Goal: Obtain resource: Download file/media

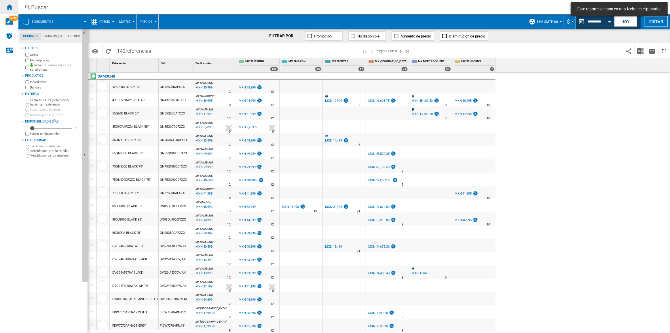
click at [6, 3] on div "Inicio" at bounding box center [9, 7] width 18 height 14
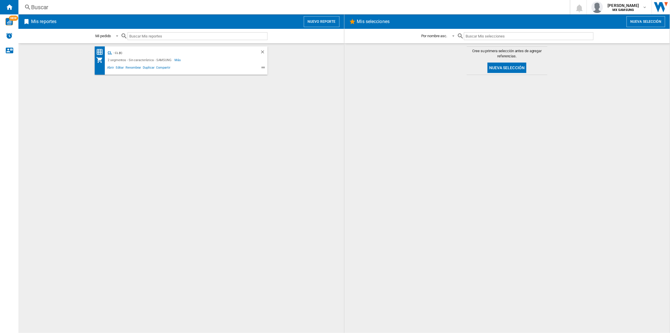
click at [107, 54] on div "CL" at bounding box center [109, 52] width 6 height 7
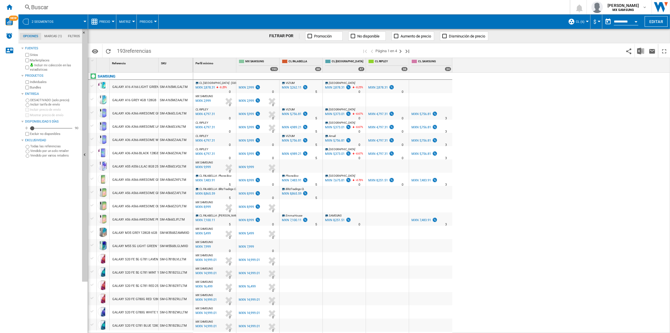
click at [579, 23] on span "CL (6)" at bounding box center [580, 22] width 9 height 4
click at [539, 62] on md-backdrop at bounding box center [335, 166] width 670 height 333
click at [595, 19] on button "$" at bounding box center [596, 21] width 6 height 14
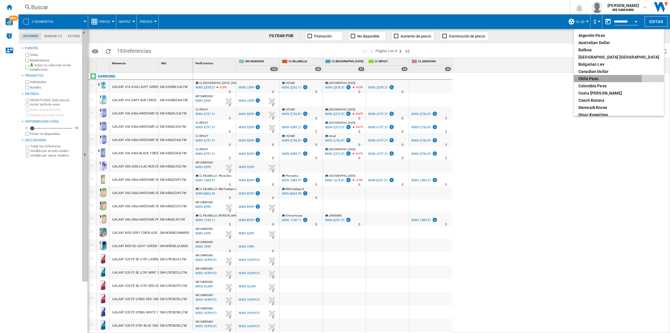
click at [600, 79] on div "Chile Peso" at bounding box center [618, 79] width 81 height 6
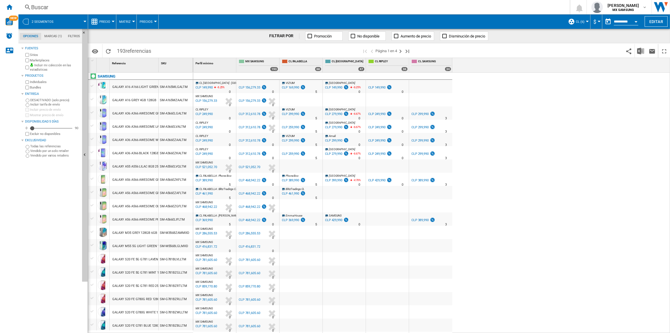
click at [103, 20] on span "Precio" at bounding box center [104, 22] width 11 height 4
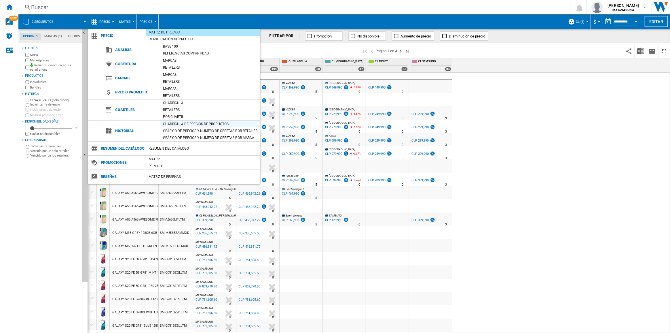
click at [199, 123] on div "Cuadrícula de precios de productos" at bounding box center [210, 124] width 100 height 6
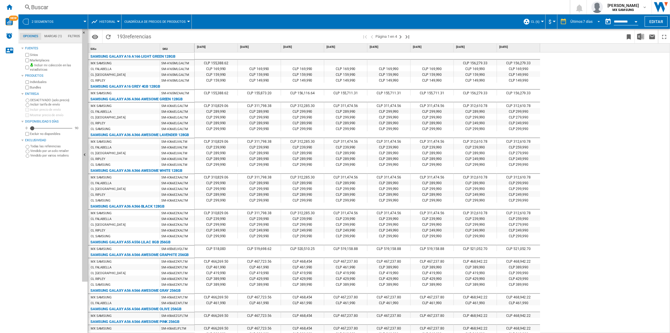
click at [584, 23] on div "Últimos 7 días" at bounding box center [581, 22] width 22 height 4
click at [586, 87] on div "Últimos 12 meses" at bounding box center [581, 89] width 27 height 5
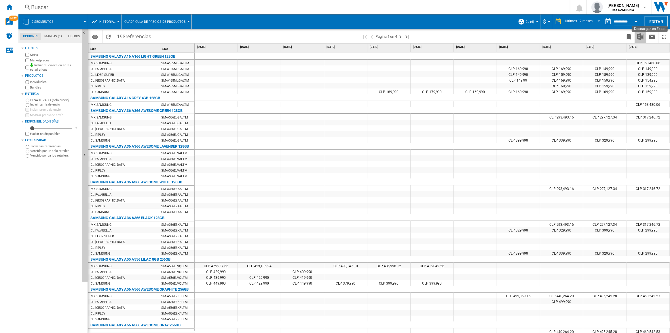
click at [639, 37] on img "Descargar en Excel" at bounding box center [640, 36] width 7 height 7
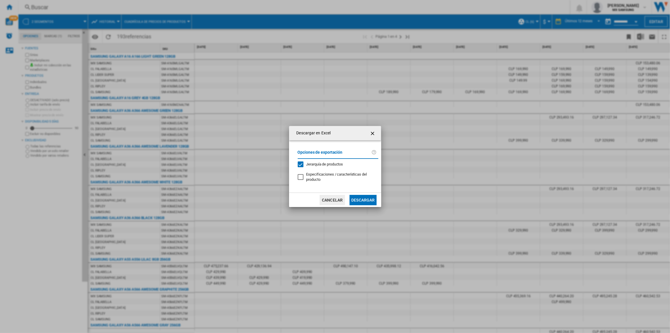
click at [356, 198] on button "Descargar" at bounding box center [363, 200] width 27 height 10
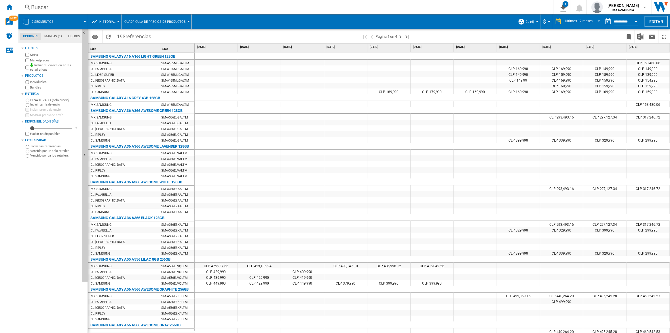
click at [553, 47] on span "[DATE]" at bounding box center [561, 47] width 39 height 4
click at [585, 21] on div "Últimos 12 meses" at bounding box center [578, 22] width 27 height 4
click at [588, 58] on div "Últimas 4 semanas" at bounding box center [578, 58] width 30 height 5
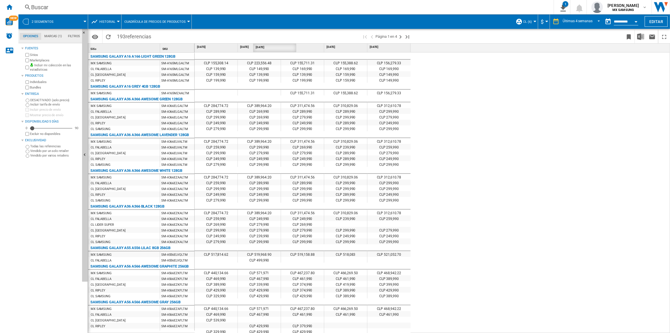
drag, startPoint x: 212, startPoint y: 48, endPoint x: 270, endPoint y: 48, distance: 58.4
click at [323, 48] on div at bounding box center [322, 47] width 1 height 9
click at [558, 85] on div "CLP 223,556.48 CLP 155,308.14 CLP 155,711.31 CLP 155,388.62 CLP 156,279.33 CLP …" at bounding box center [433, 192] width 476 height 281
click at [536, 94] on div "CLP 223,556.48 CLP 155,308.14 CLP 155,711.31 CLP 155,388.62 CLP 156,279.33 CLP …" at bounding box center [433, 192] width 476 height 281
click at [567, 23] on div "Últimas 4 semanas" at bounding box center [578, 22] width 30 height 4
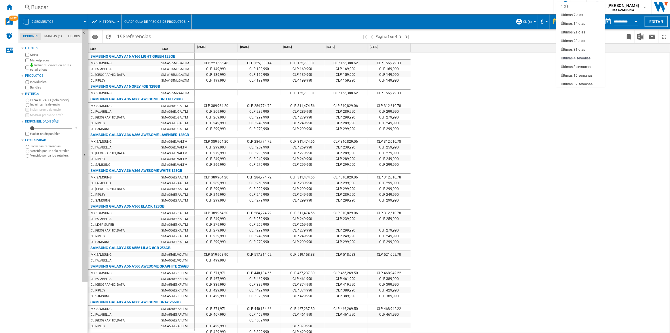
scroll to position [36, 0]
click at [581, 23] on div "Últimas 4 semanas" at bounding box center [576, 22] width 30 height 5
click at [548, 117] on div "CLP 223,556.48 CLP 155,308.14 CLP 155,711.31 CLP 155,388.62 CLP 156,279.33 CLP …" at bounding box center [433, 192] width 476 height 281
click at [616, 26] on md-datepicker "**********" at bounding box center [622, 22] width 41 height 12
click at [618, 21] on input "**********" at bounding box center [626, 22] width 24 height 5
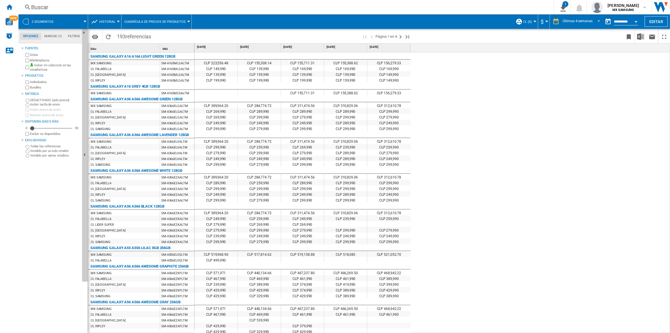
click at [637, 22] on div "Open calendar" at bounding box center [636, 21] width 3 height 1
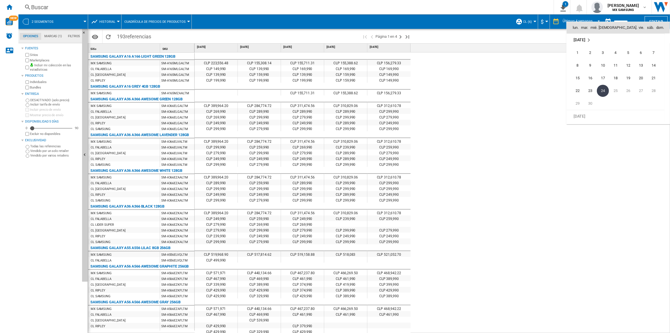
click at [500, 123] on div at bounding box center [335, 166] width 670 height 333
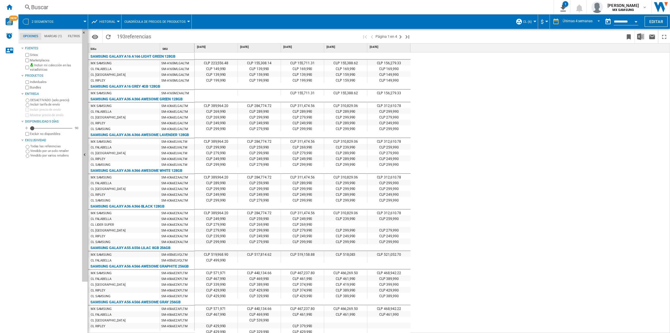
click at [480, 131] on div "CLP 223,556.48 CLP 155,308.14 CLP 155,711.31 CLP 155,388.62 CLP 156,279.33 CLP …" at bounding box center [433, 192] width 476 height 281
click at [107, 37] on ng-md-icon "Recargar" at bounding box center [108, 36] width 7 height 7
click at [400, 39] on ng-md-icon "Página siguiente" at bounding box center [400, 36] width 7 height 7
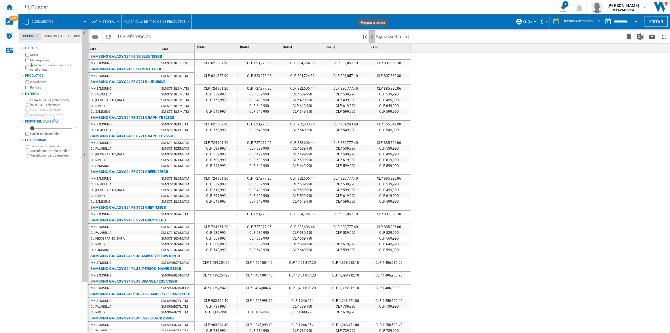
click at [373, 38] on ng-md-icon ">Página anterior" at bounding box center [372, 36] width 7 height 7
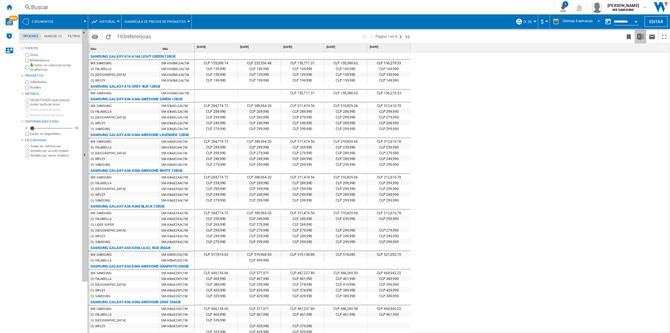
click at [643, 40] on button "Descargar en Excel" at bounding box center [641, 37] width 12 height 14
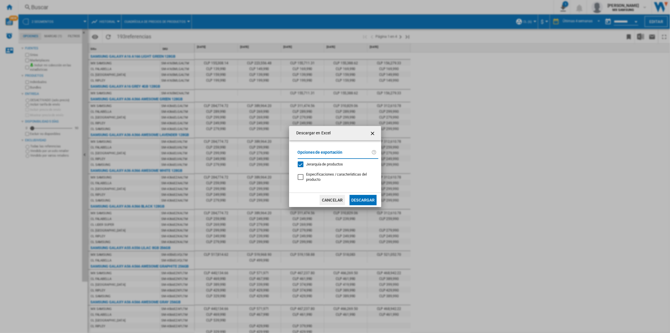
click at [368, 200] on button "Descargar" at bounding box center [363, 200] width 27 height 10
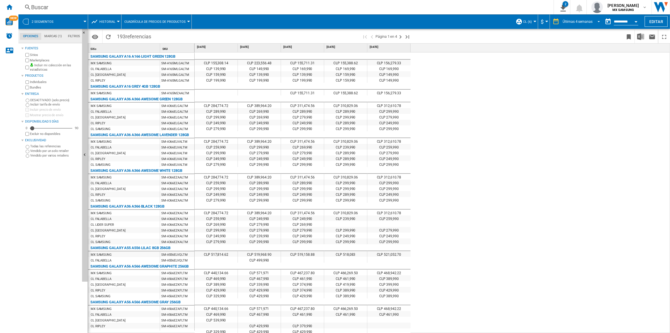
click at [575, 22] on div "Últimas 4 semanas" at bounding box center [578, 22] width 30 height 4
click at [587, 14] on md-option "Últimos 31 días" at bounding box center [580, 13] width 49 height 9
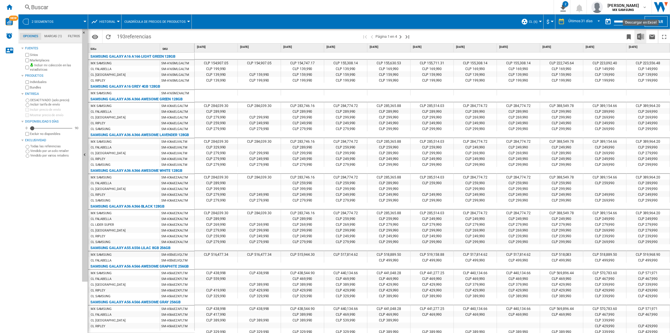
click at [642, 38] on img "Descargar en Excel" at bounding box center [640, 36] width 7 height 7
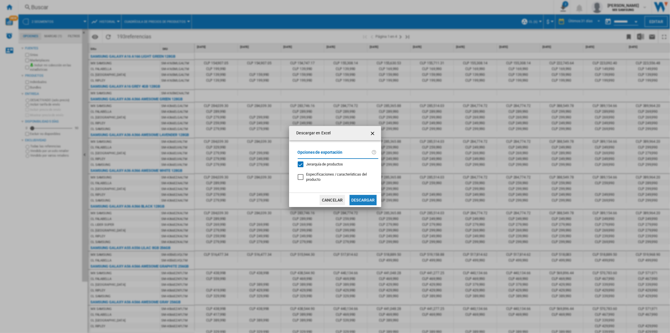
click at [361, 197] on button "Descargar" at bounding box center [363, 200] width 27 height 10
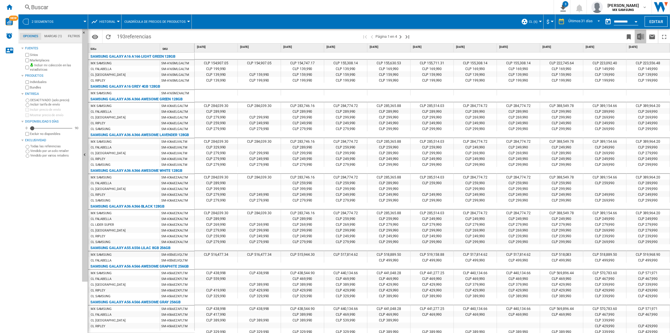
click at [641, 37] on img "Descargar en Excel" at bounding box center [640, 36] width 7 height 7
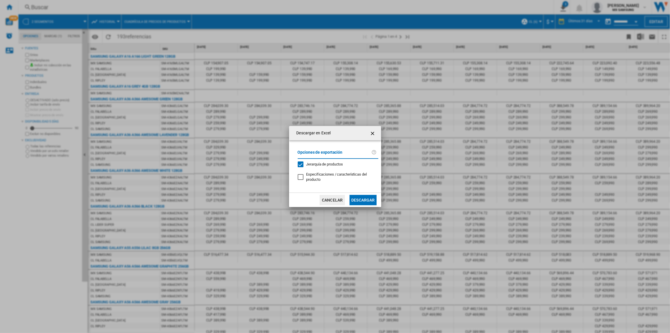
click at [367, 196] on button "Descargar" at bounding box center [363, 200] width 27 height 10
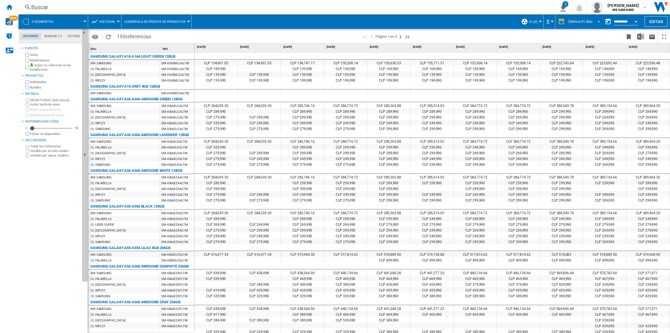
click at [571, 20] on div "Últimos 31 días" at bounding box center [580, 22] width 24 height 4
